Goal: Task Accomplishment & Management: Manage account settings

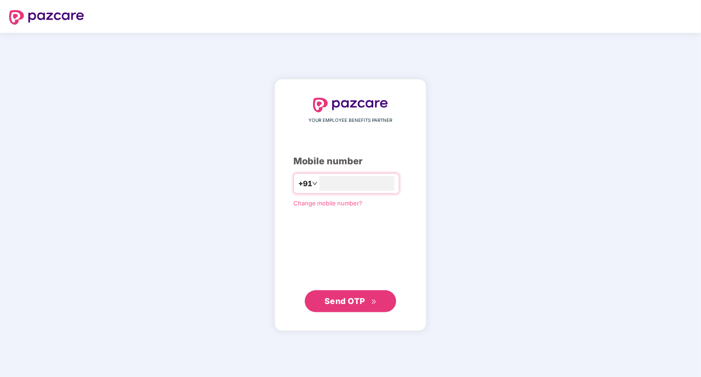
type input "**********"
click at [348, 304] on span "Send OTP" at bounding box center [344, 301] width 41 height 10
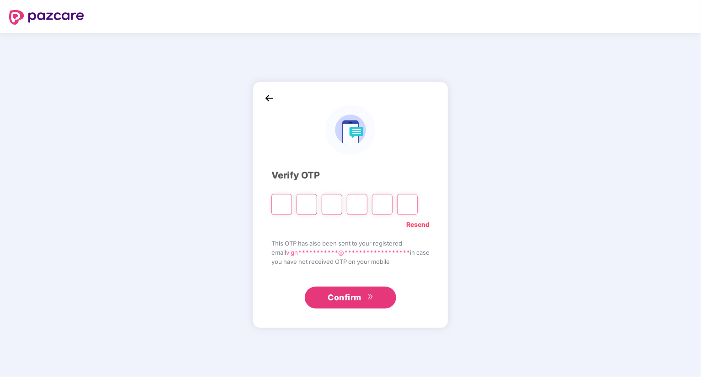
type input "*"
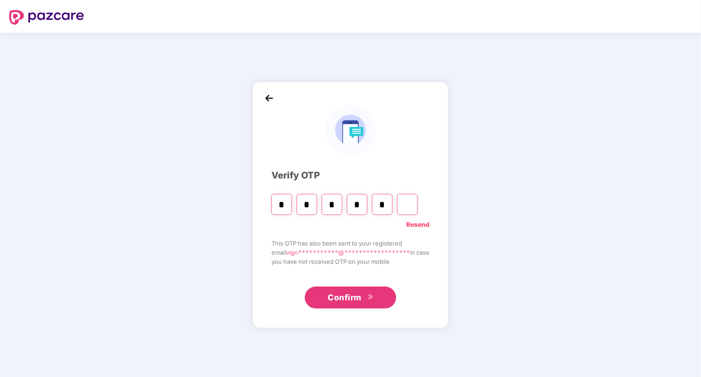
type input "*"
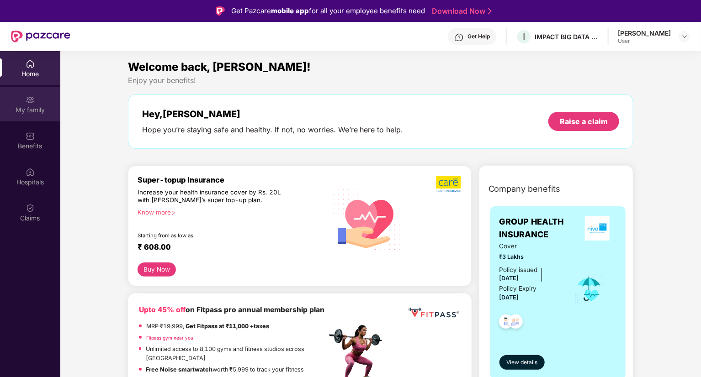
click at [18, 105] on div "My family" at bounding box center [30, 104] width 60 height 34
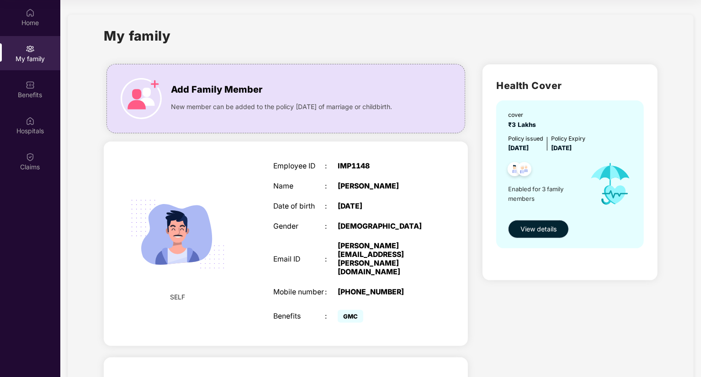
click at [533, 225] on span "View details" at bounding box center [538, 229] width 36 height 10
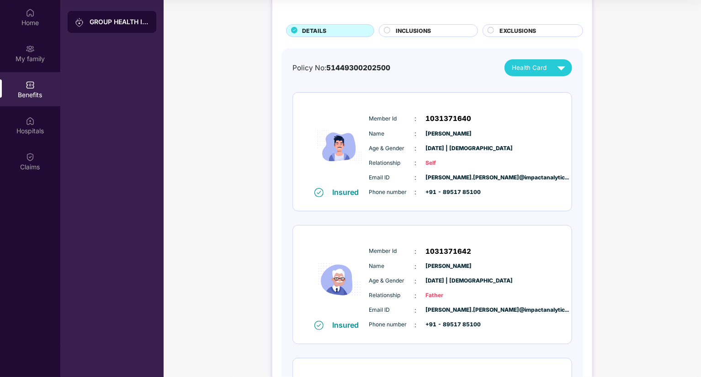
scroll to position [43, 0]
click at [556, 71] on img at bounding box center [561, 67] width 16 height 16
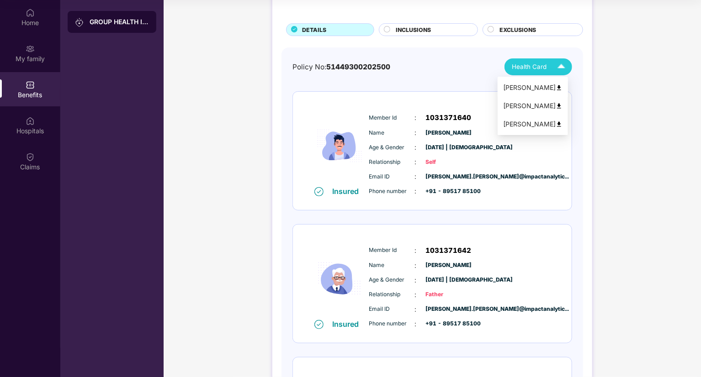
click at [562, 86] on img at bounding box center [558, 88] width 7 height 7
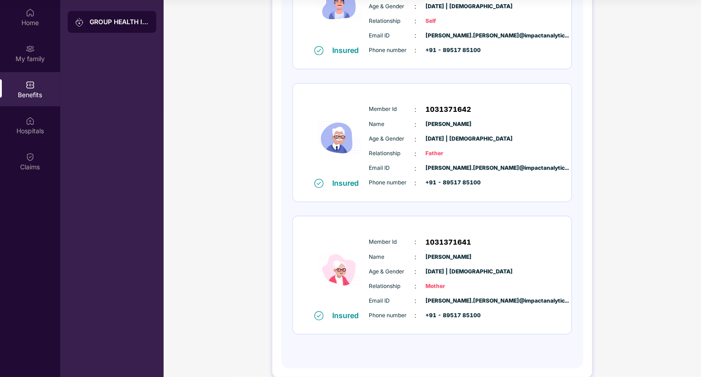
scroll to position [0, 0]
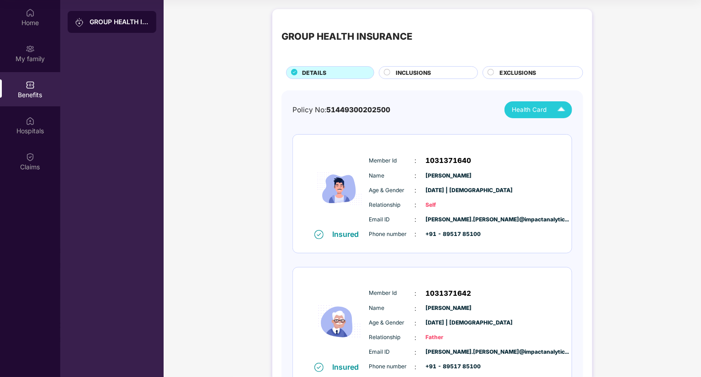
click at [557, 113] on img at bounding box center [561, 110] width 16 height 16
click at [562, 150] on img at bounding box center [558, 149] width 7 height 7
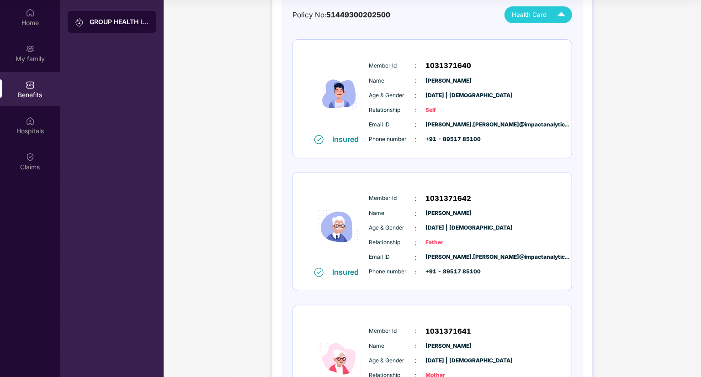
scroll to position [91, 0]
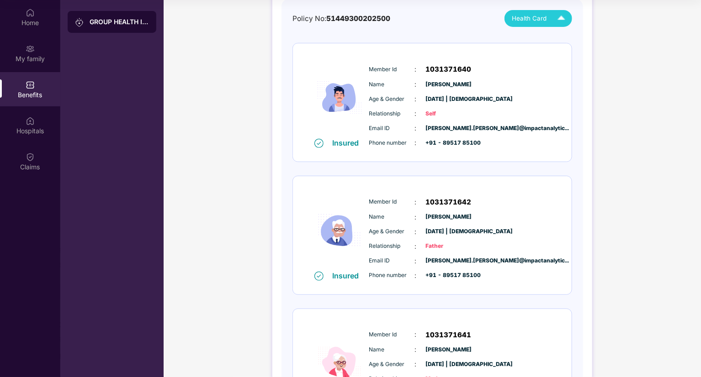
click at [554, 22] on img at bounding box center [561, 19] width 16 height 16
click at [562, 78] on img at bounding box center [558, 76] width 7 height 7
